Goal: Transaction & Acquisition: Purchase product/service

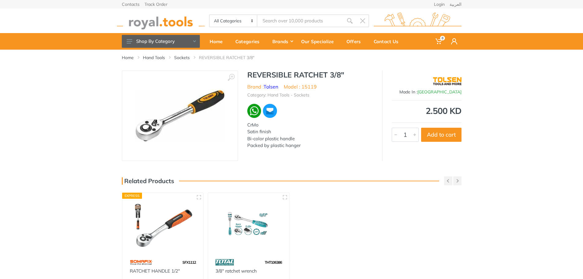
click at [183, 107] on img at bounding box center [180, 116] width 90 height 52
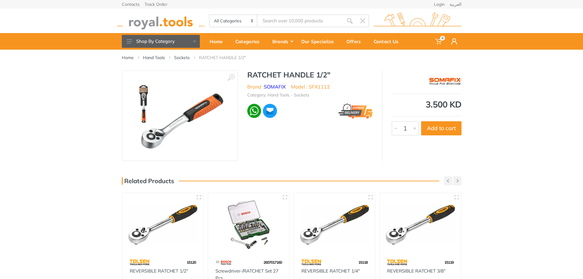
click at [344, 217] on img at bounding box center [334, 224] width 70 height 52
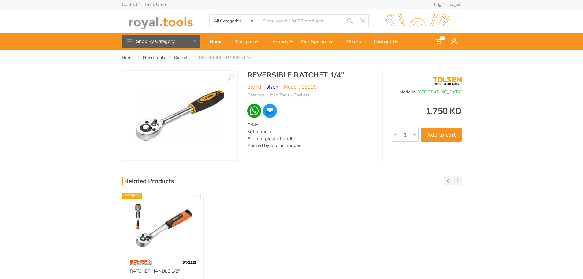
drag, startPoint x: 181, startPoint y: 88, endPoint x: 171, endPoint y: 92, distance: 11.0
click at [171, 92] on img at bounding box center [180, 116] width 90 height 52
